Goal: Information Seeking & Learning: Learn about a topic

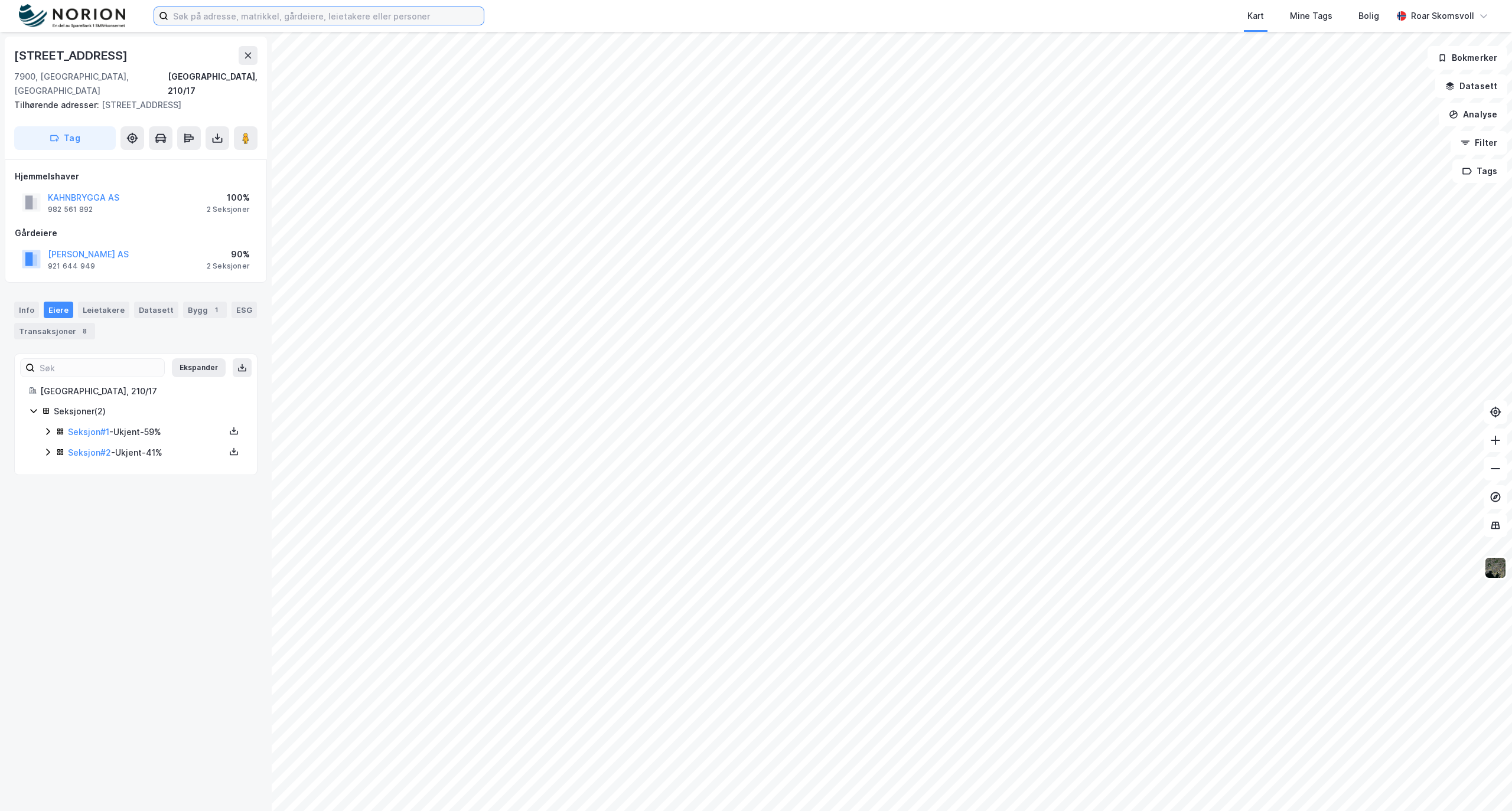
click at [365, 20] on input at bounding box center [326, 16] width 315 height 18
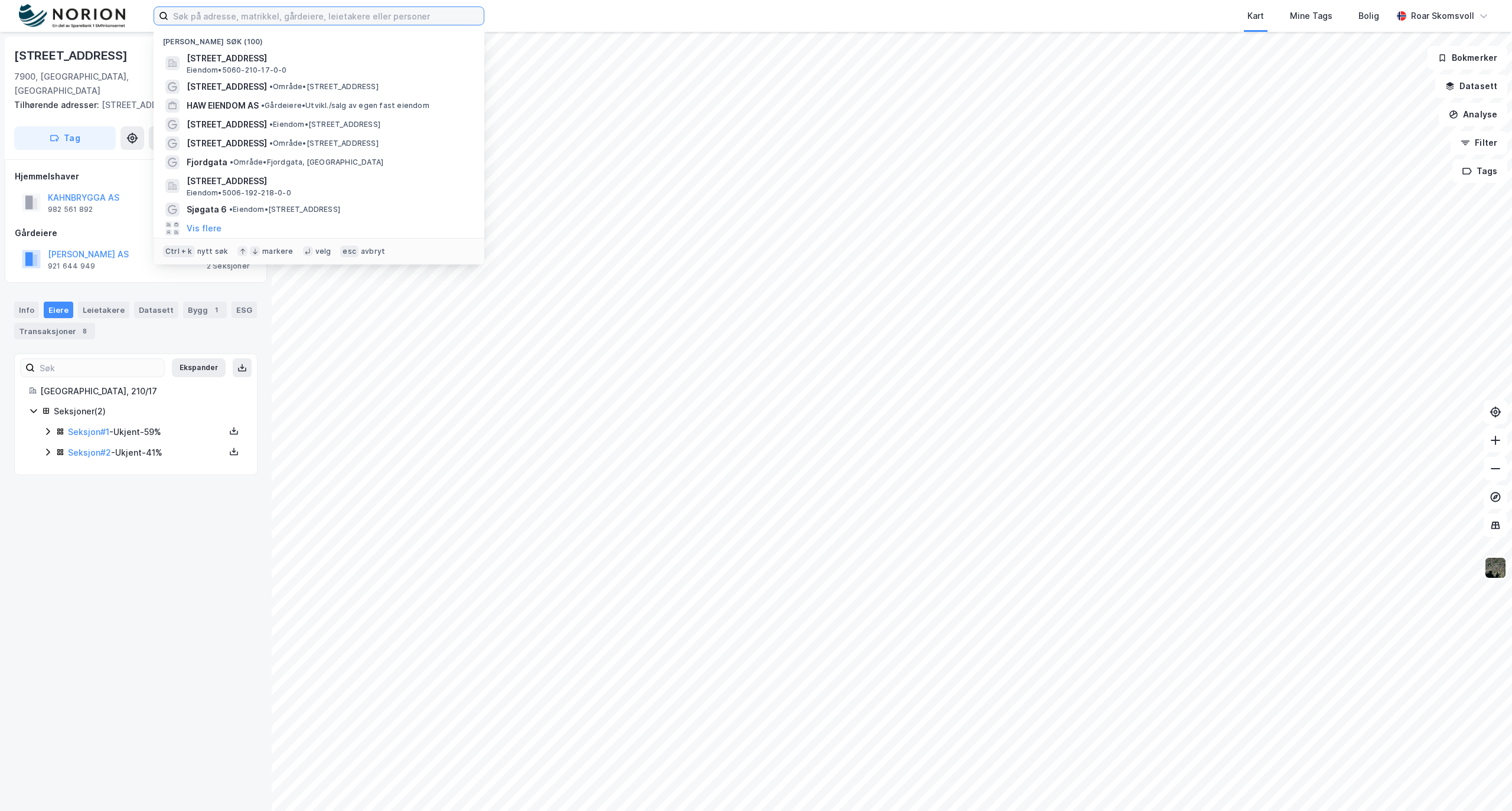
paste input "[STREET_ADDRESS]"
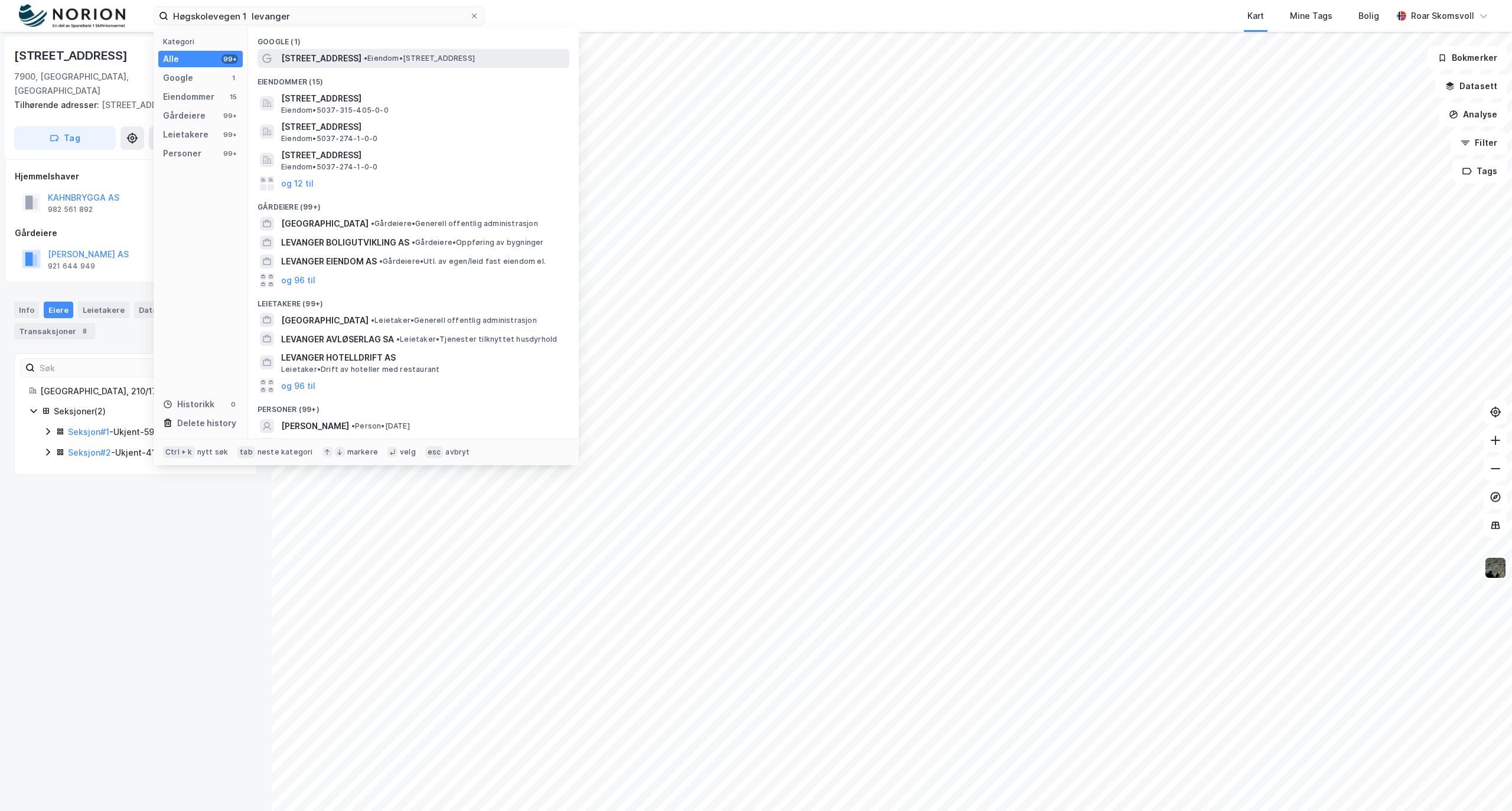
click at [332, 61] on span "[STREET_ADDRESS]" at bounding box center [321, 58] width 80 height 14
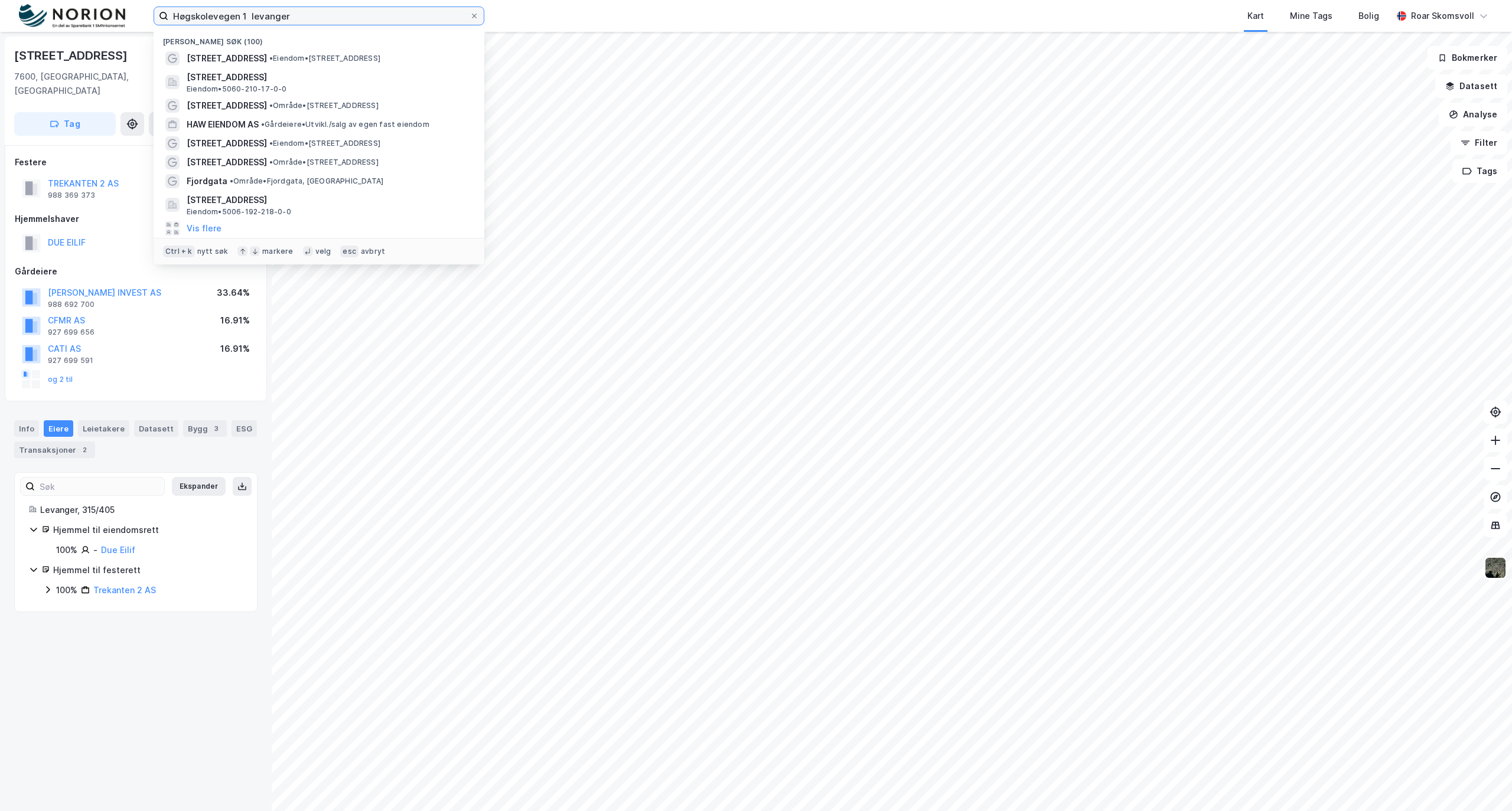
drag, startPoint x: 315, startPoint y: 15, endPoint x: 0, endPoint y: 7, distance: 315.1
click at [6, 9] on div "Høgskolevegen 1 levanger Nylige søk (100) [STREET_ADDRESS] • Eiendom • [STREET_…" at bounding box center [756, 16] width 1512 height 32
type input "orkangwer"
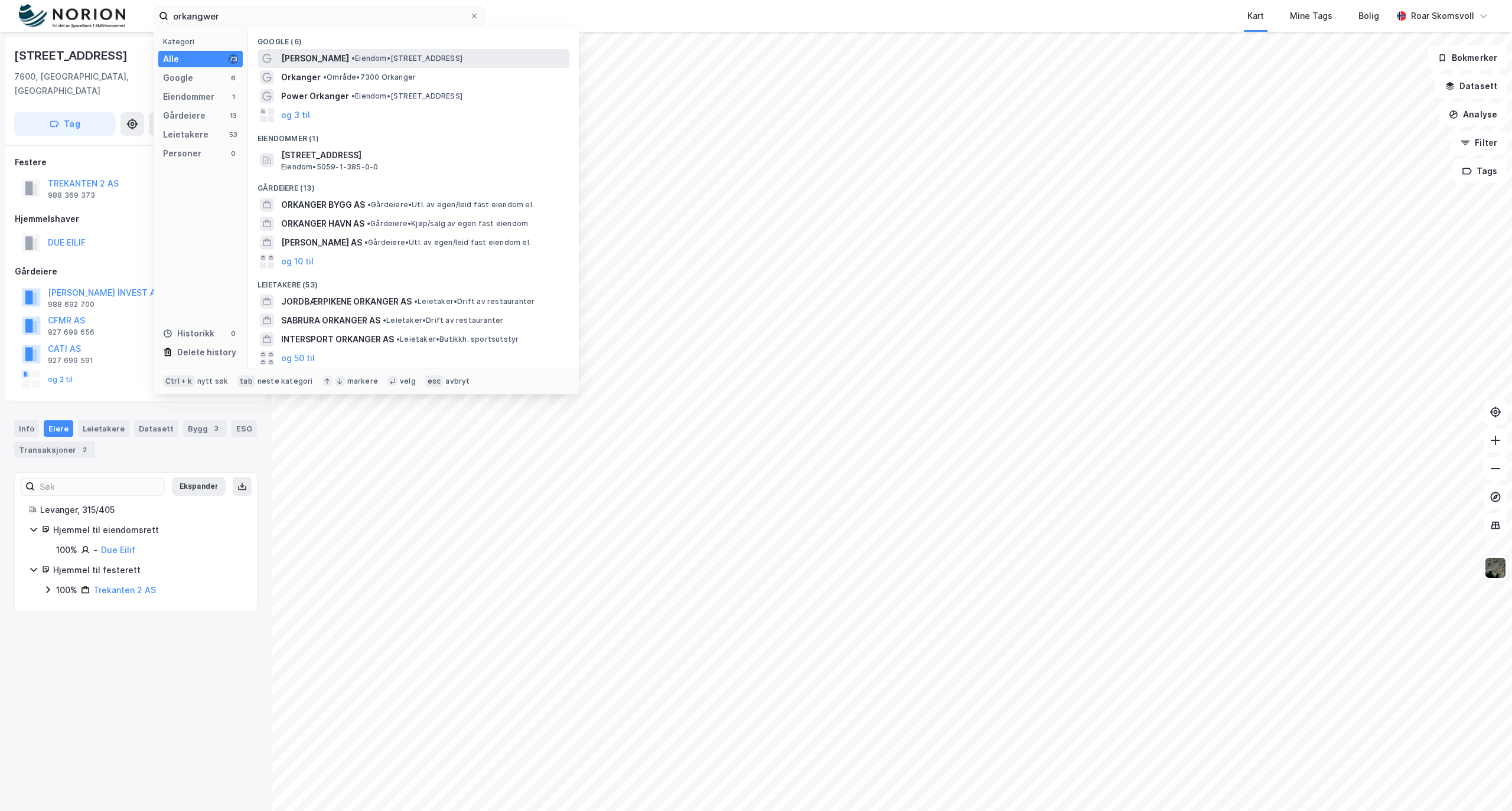
click at [326, 61] on span "[PERSON_NAME]" at bounding box center [315, 58] width 68 height 14
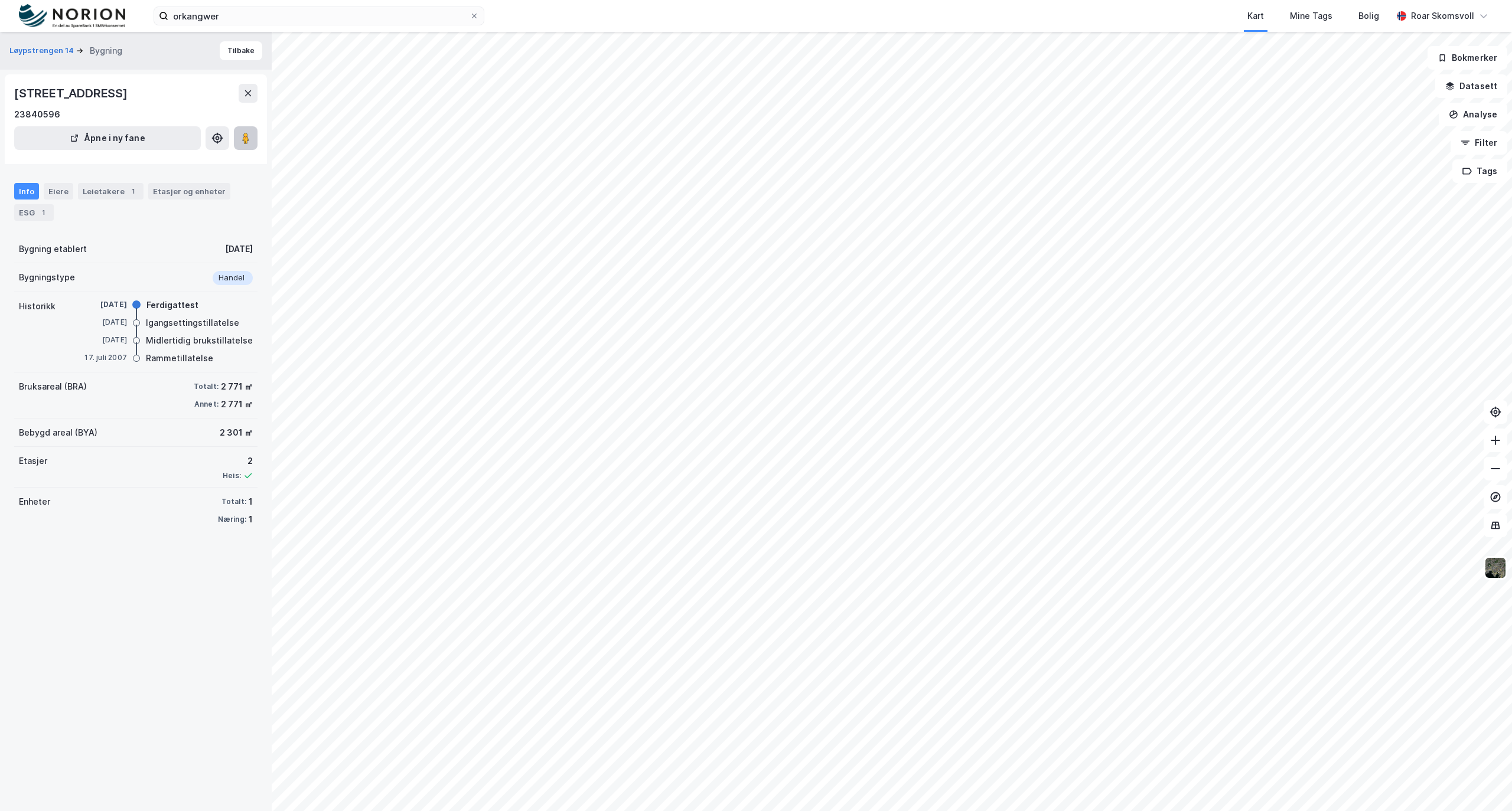
drag, startPoint x: 244, startPoint y: 139, endPoint x: 249, endPoint y: 142, distance: 5.8
click at [245, 139] on image at bounding box center [246, 138] width 7 height 12
